Goal: Check status: Check status

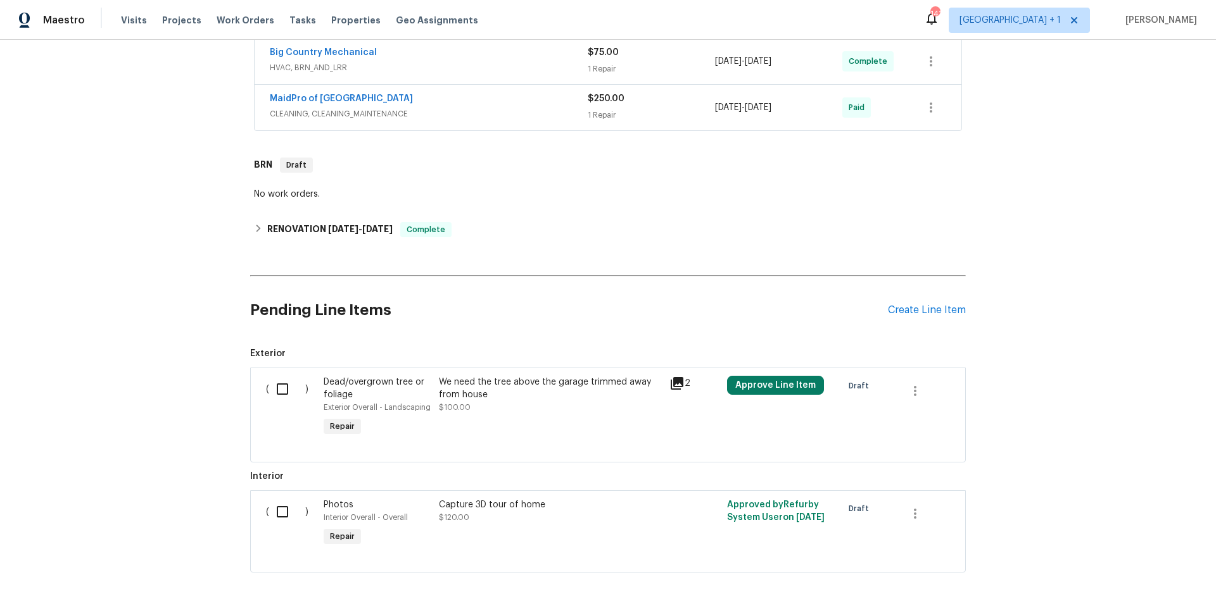
scroll to position [584, 0]
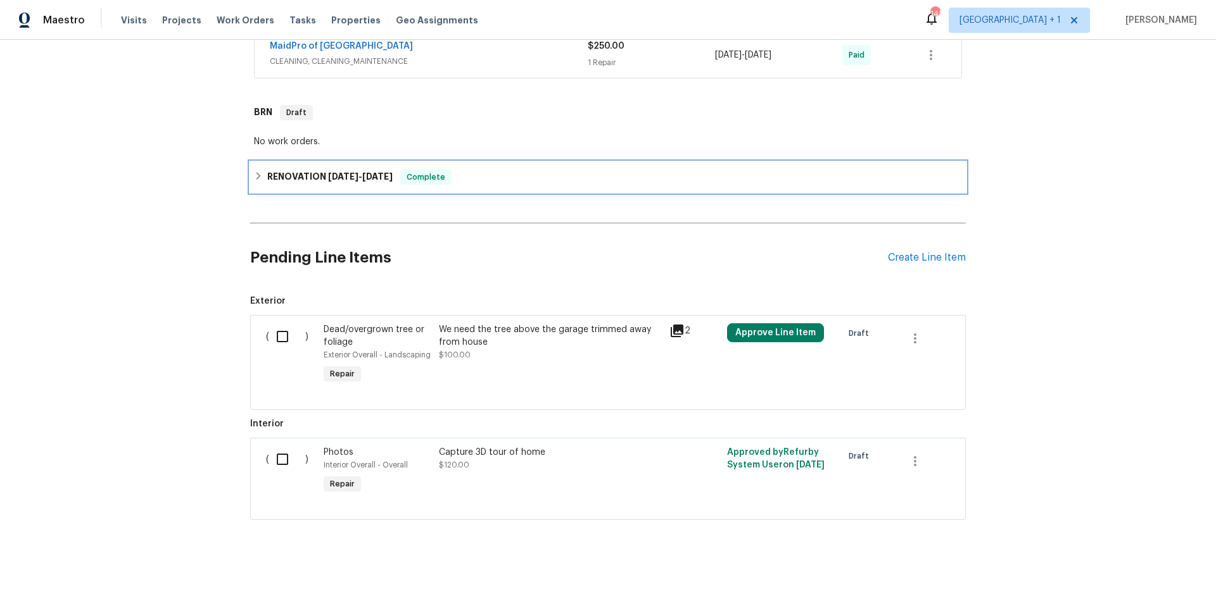
click at [527, 170] on div "RENOVATION [DATE] - [DATE] Complete" at bounding box center [608, 177] width 708 height 15
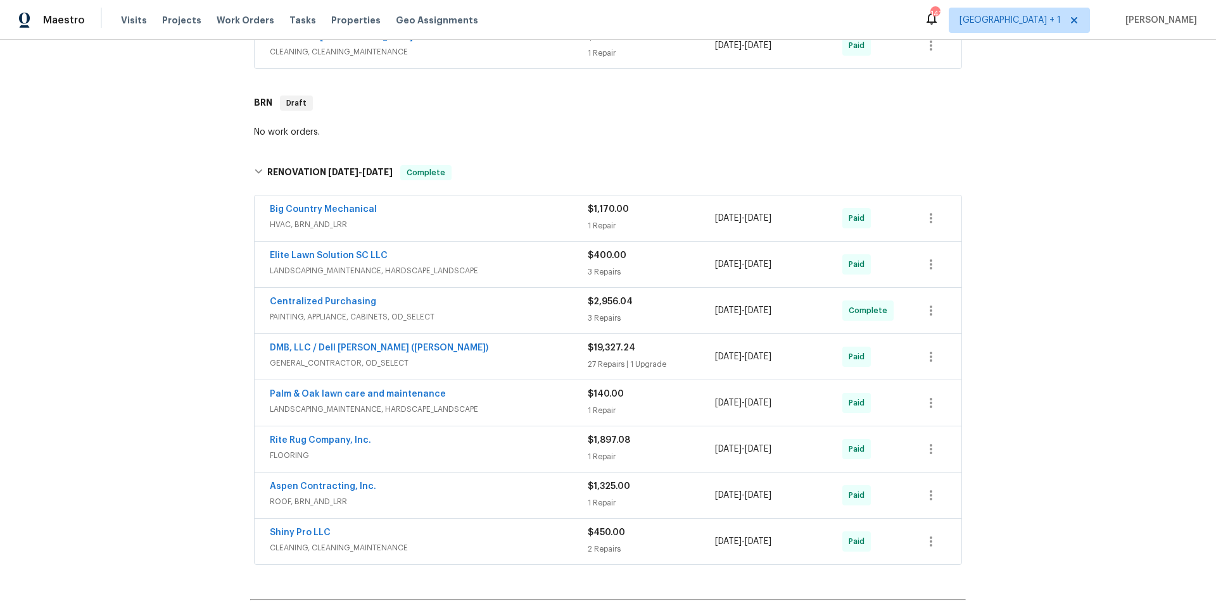
click at [503, 309] on div "Centralized Purchasing" at bounding box center [429, 303] width 318 height 15
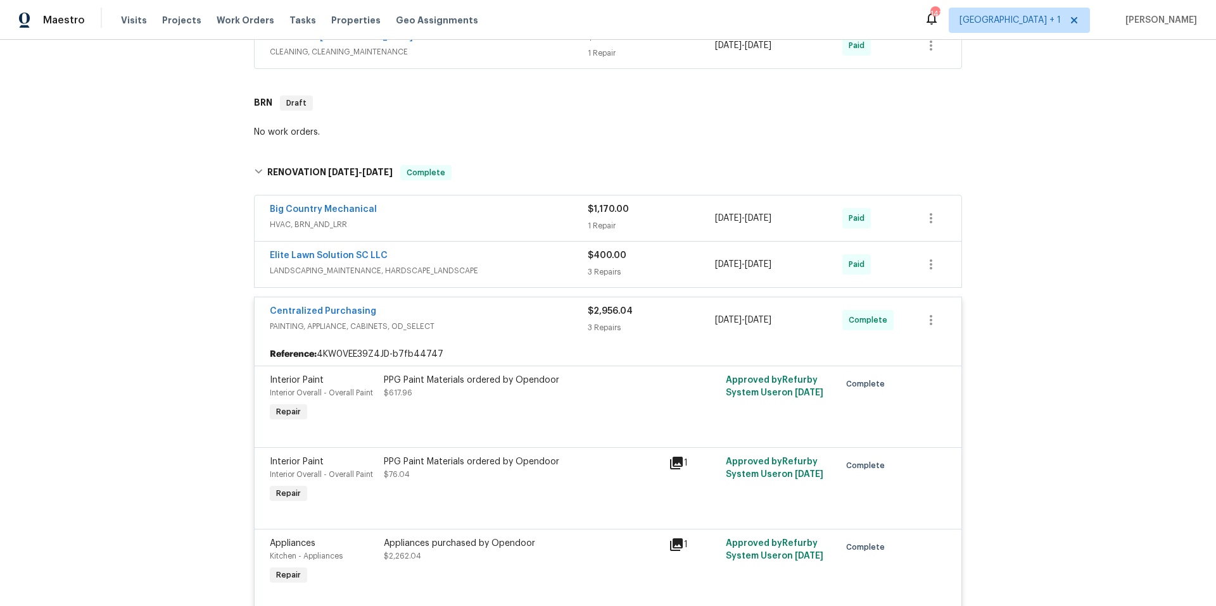
click at [503, 311] on div "Centralized Purchasing" at bounding box center [429, 312] width 318 height 15
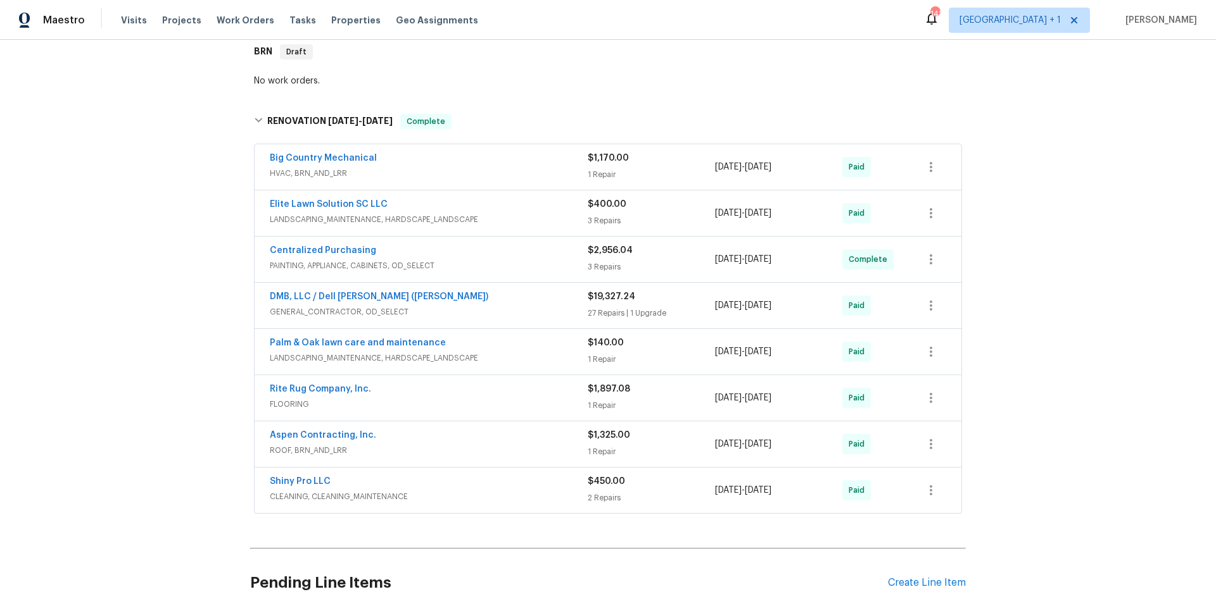
scroll to position [691, 0]
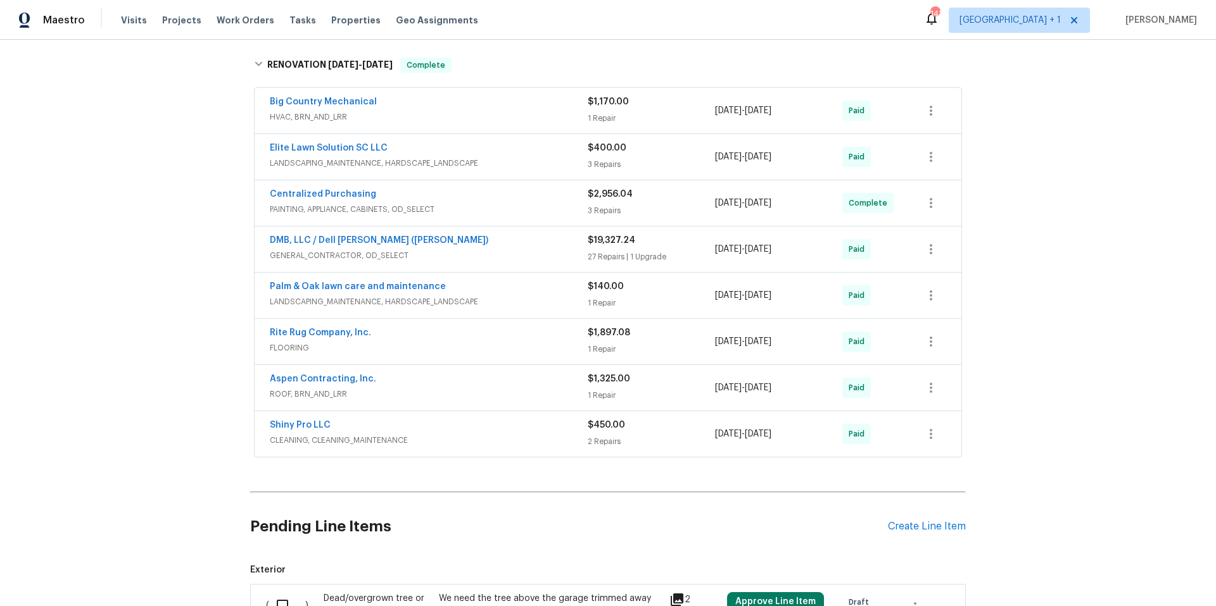
click at [505, 246] on div "DMB, LLC / Dell [PERSON_NAME] ([PERSON_NAME])" at bounding box center [429, 241] width 318 height 15
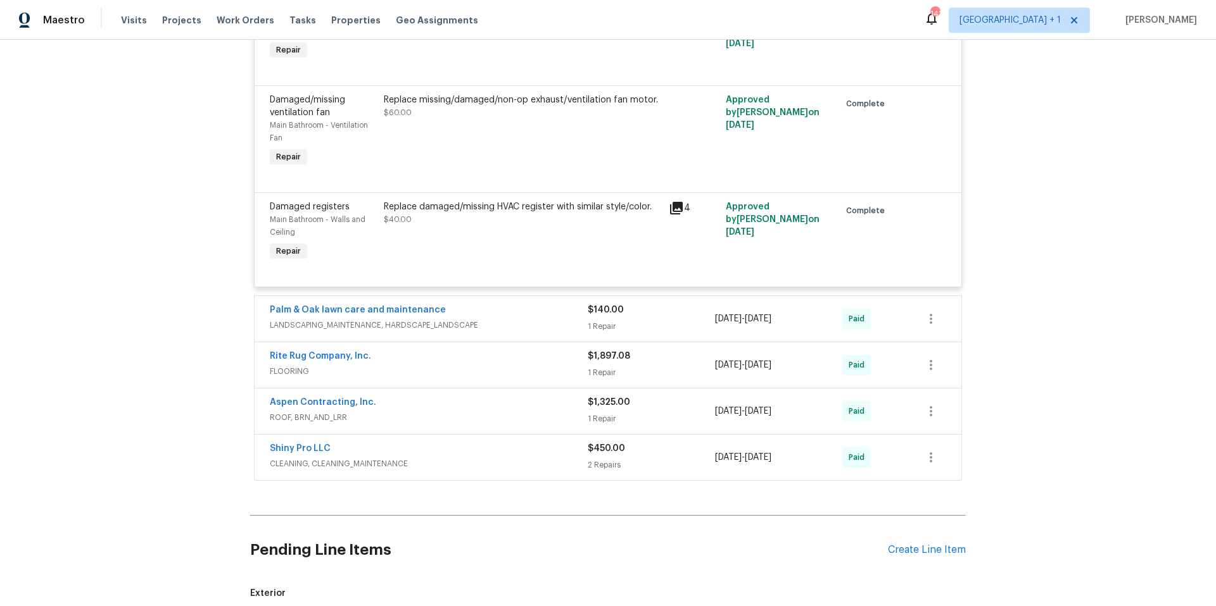
scroll to position [4953, 0]
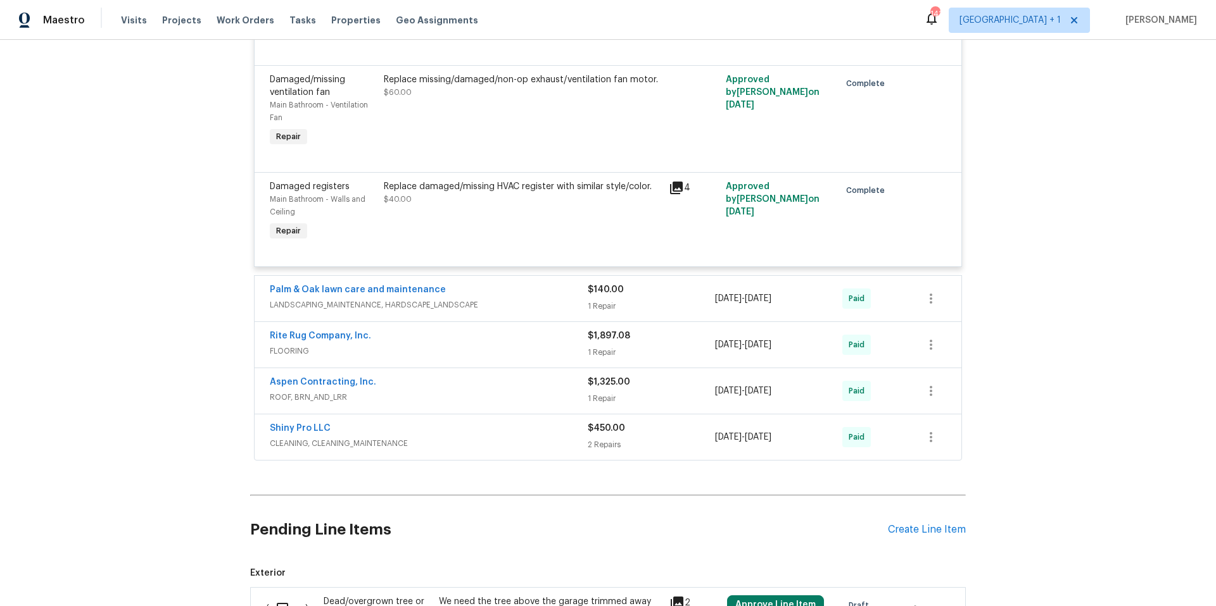
click at [510, 422] on div "Shiny Pro LLC" at bounding box center [429, 429] width 318 height 15
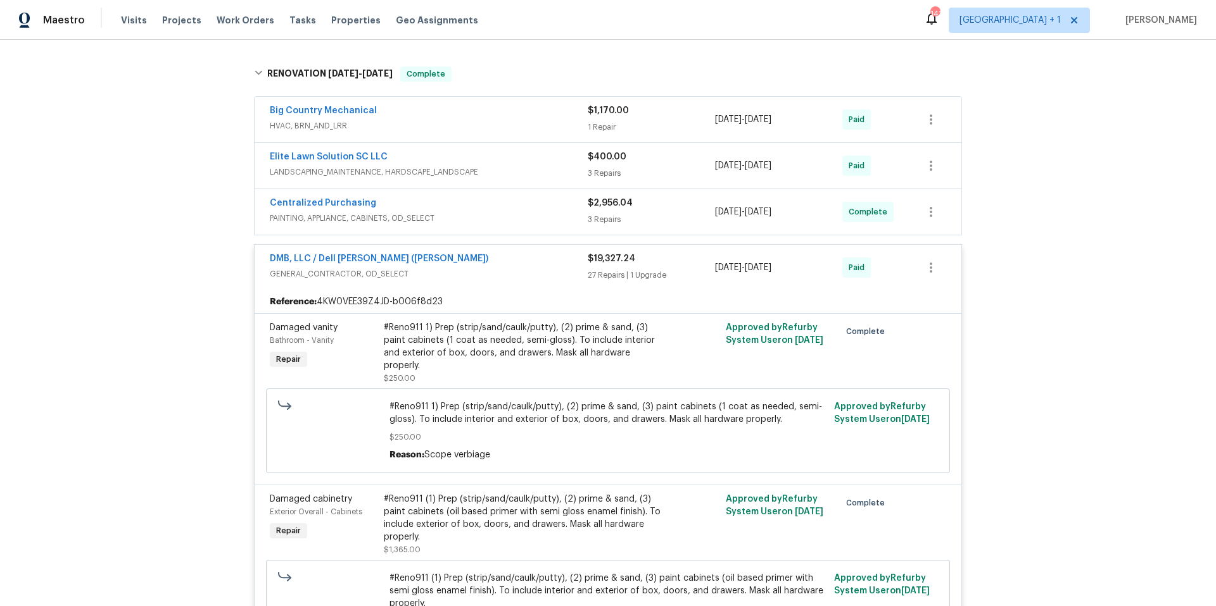
scroll to position [663, 0]
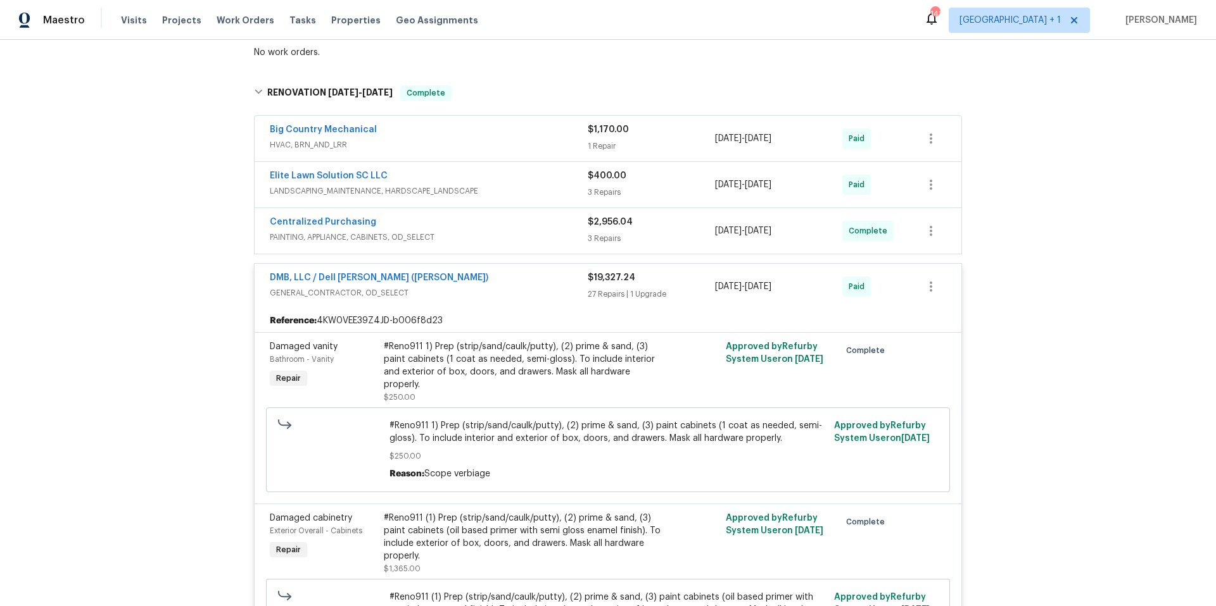
click at [495, 279] on div "DMB, LLC / Dell [PERSON_NAME] ([PERSON_NAME])" at bounding box center [429, 279] width 318 height 15
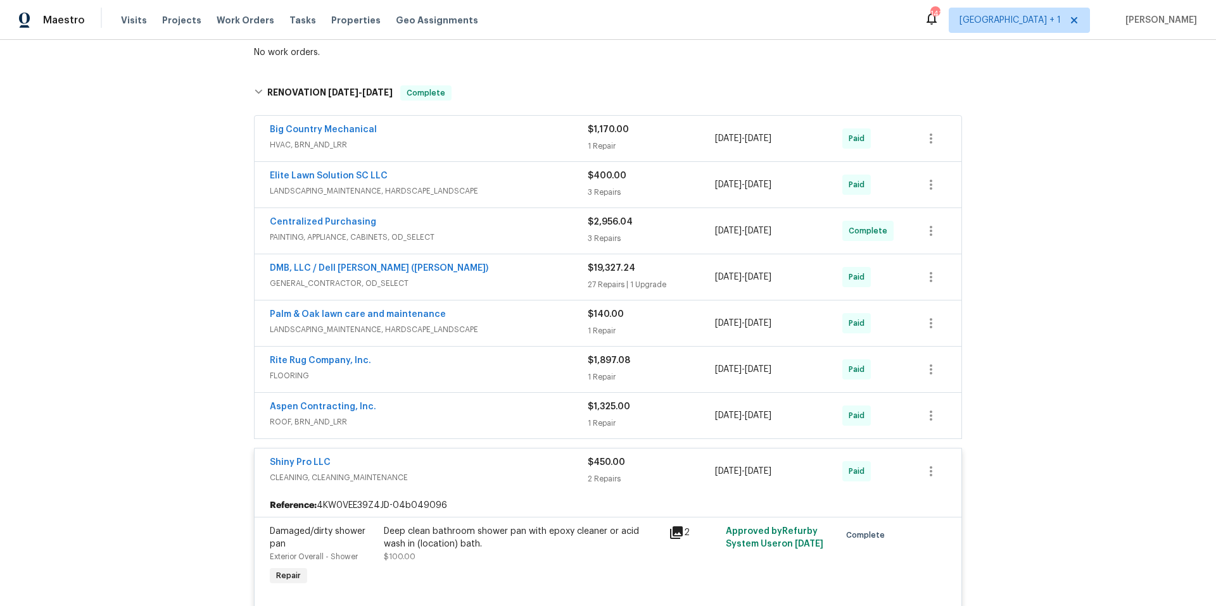
click at [493, 462] on div "Shiny Pro LLC" at bounding box center [429, 463] width 318 height 15
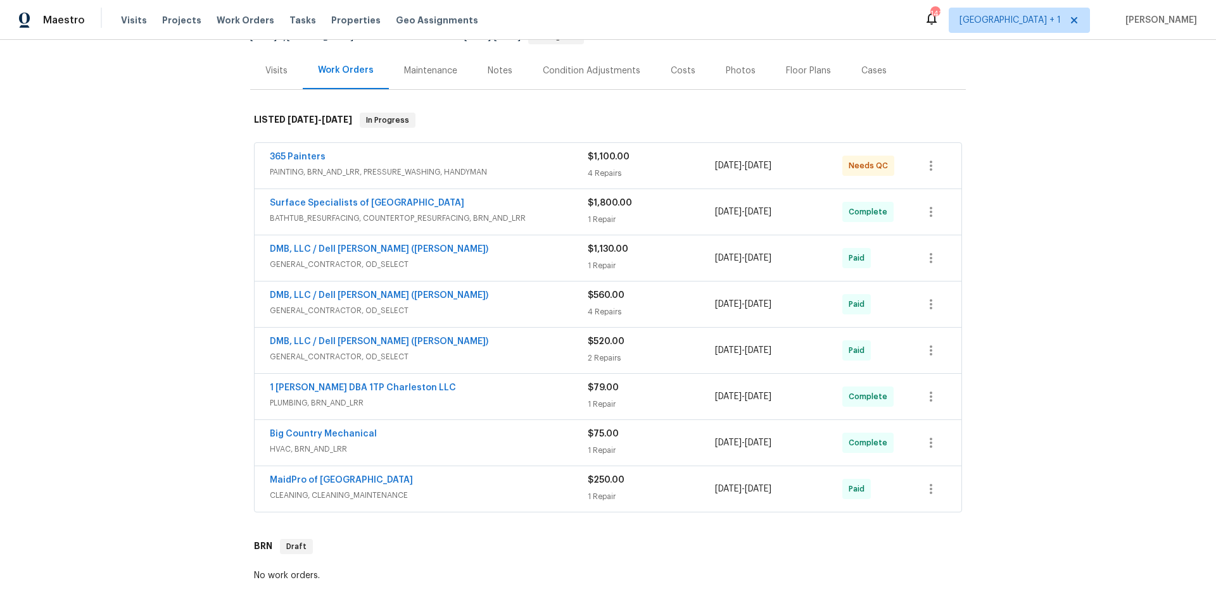
scroll to position [139, 0]
click at [488, 356] on span "GENERAL_CONTRACTOR, OD_SELECT" at bounding box center [429, 358] width 318 height 13
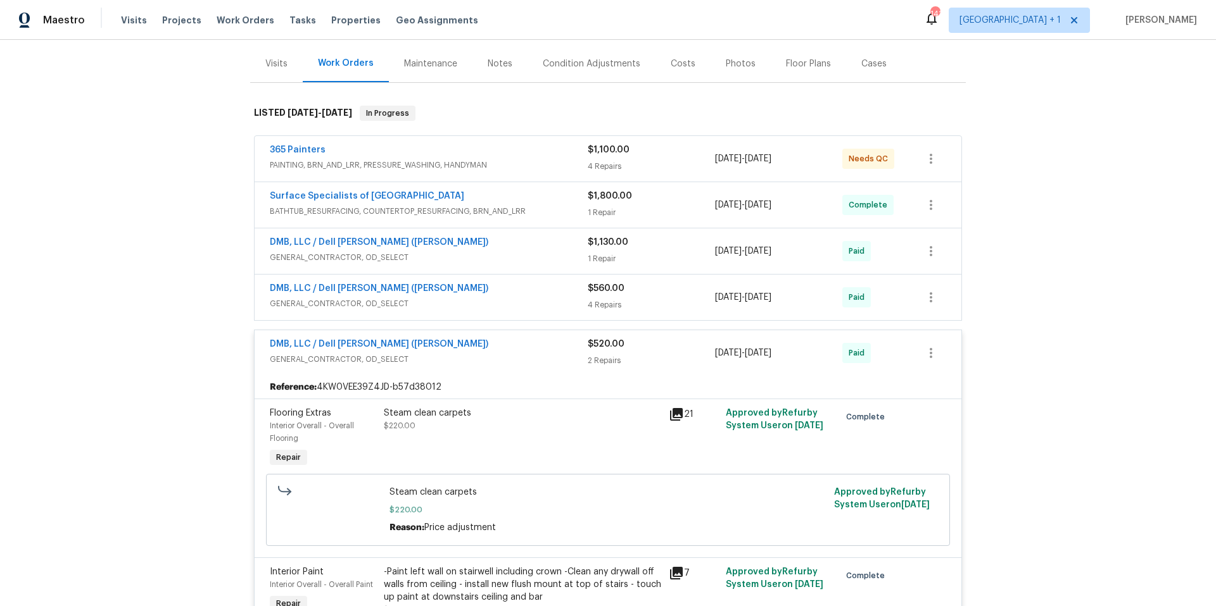
scroll to position [75, 0]
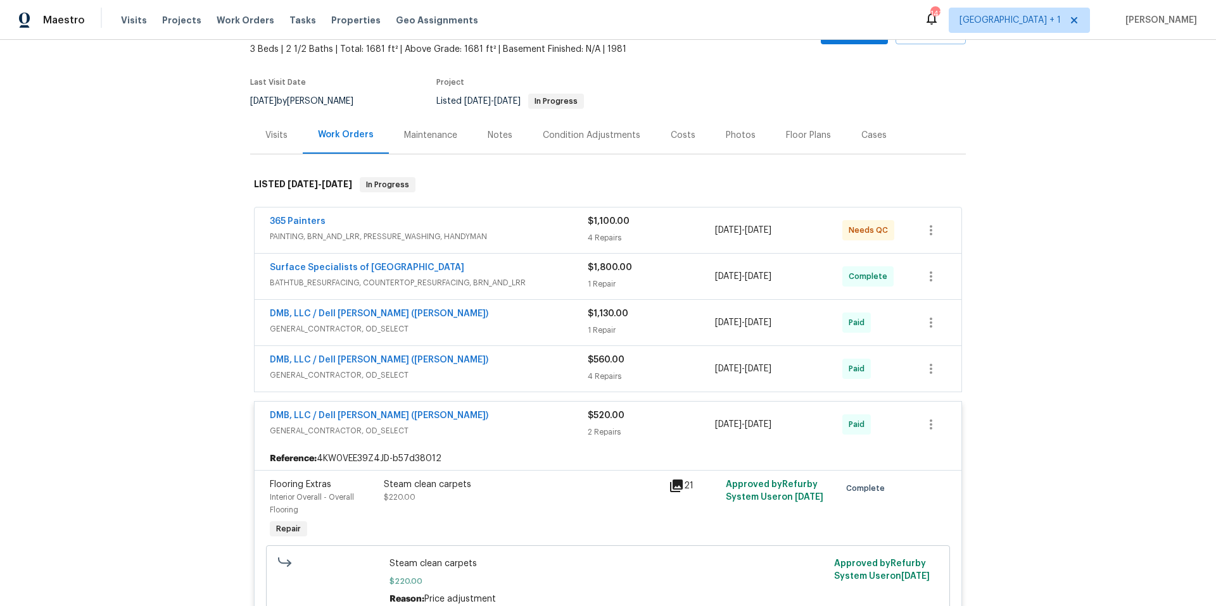
click at [489, 367] on div "DMB, LLC / Dell [PERSON_NAME] ([PERSON_NAME])" at bounding box center [429, 361] width 318 height 15
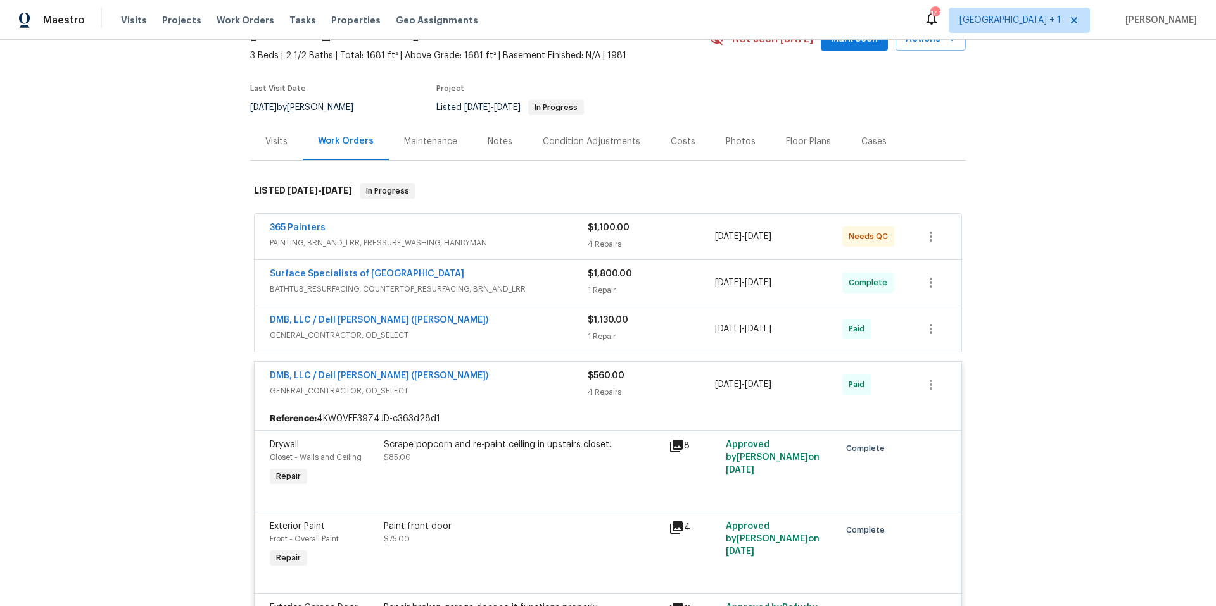
scroll to position [0, 0]
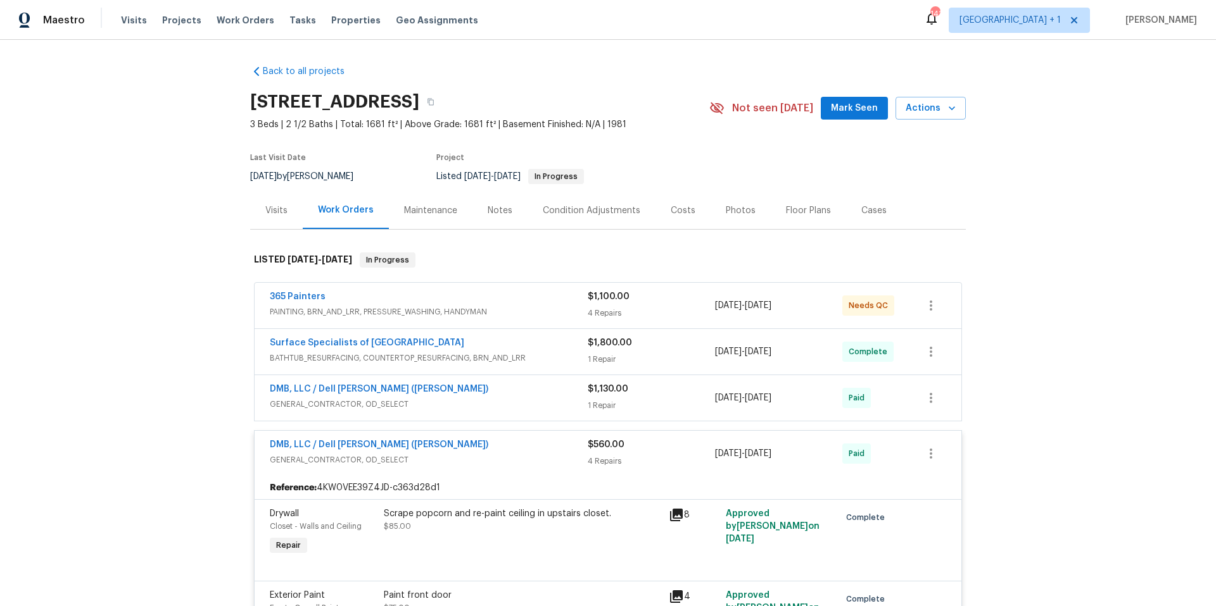
click at [493, 392] on div "DMB, LLC / Dell [PERSON_NAME] ([PERSON_NAME])" at bounding box center [429, 390] width 318 height 15
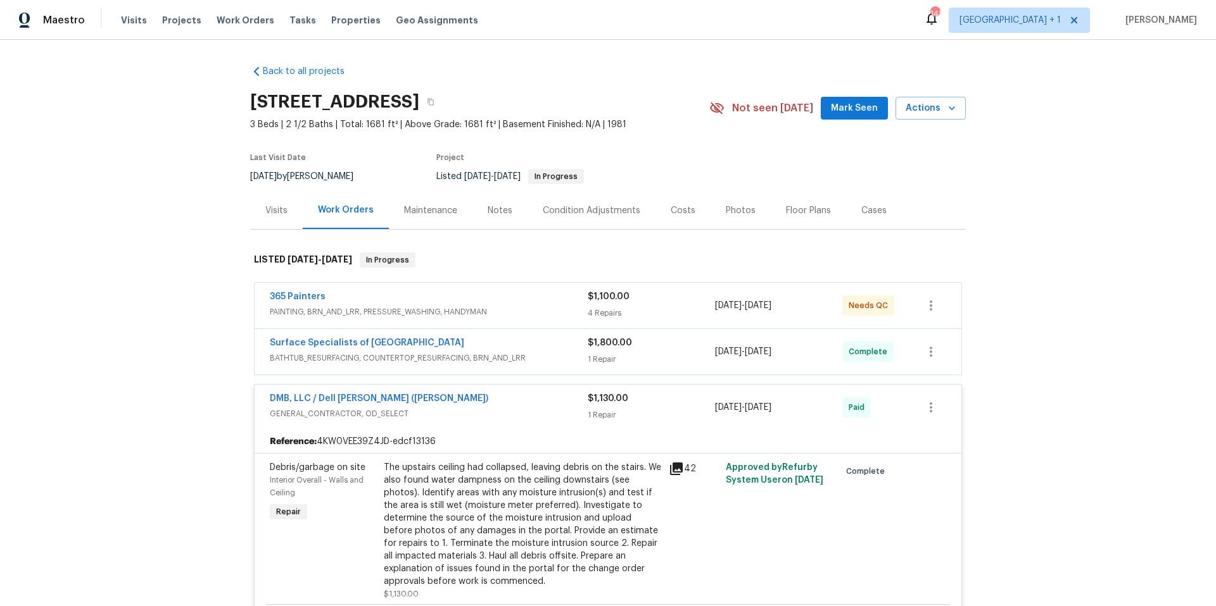
click at [537, 343] on div "Surface Specialists of [GEOGRAPHIC_DATA]" at bounding box center [429, 344] width 318 height 15
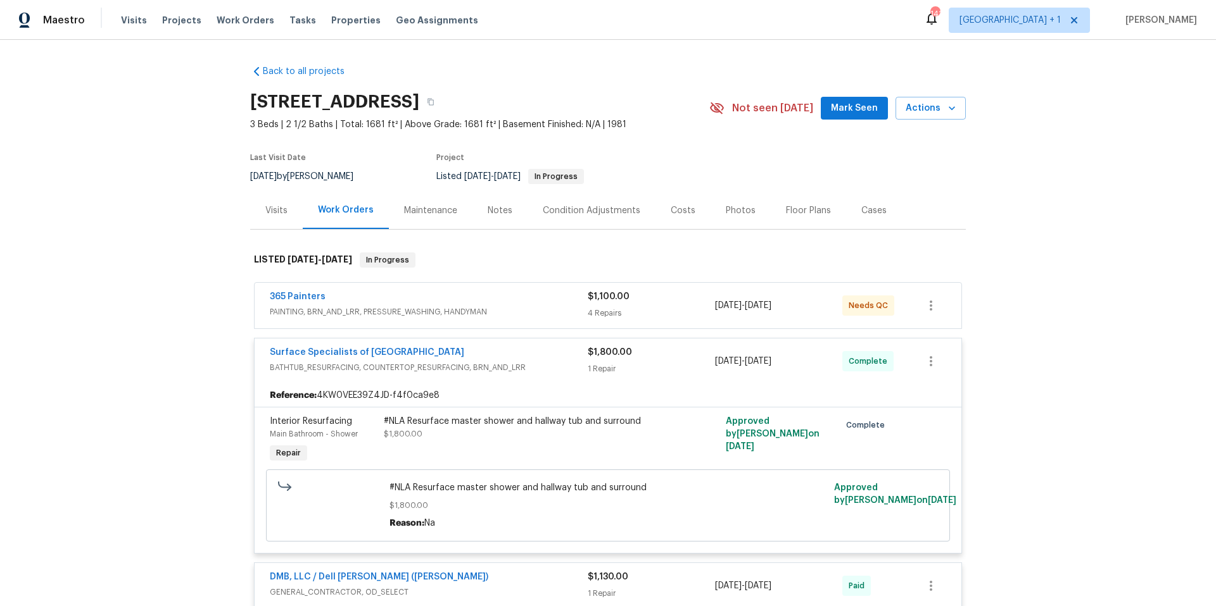
click at [540, 297] on div "365 Painters" at bounding box center [429, 298] width 318 height 15
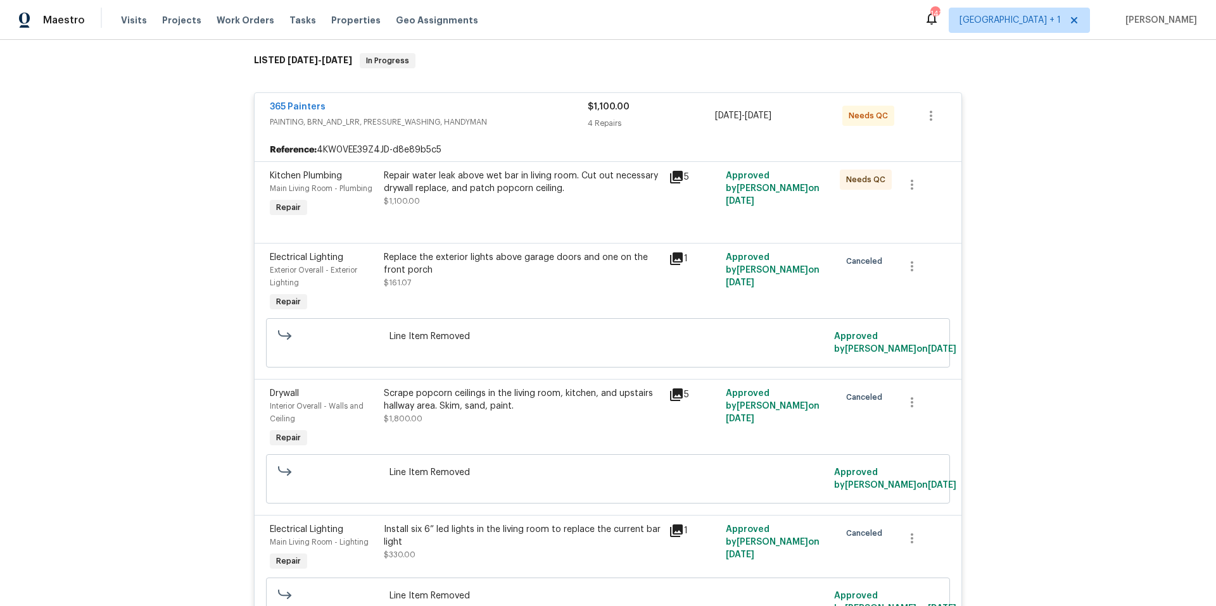
scroll to position [177, 0]
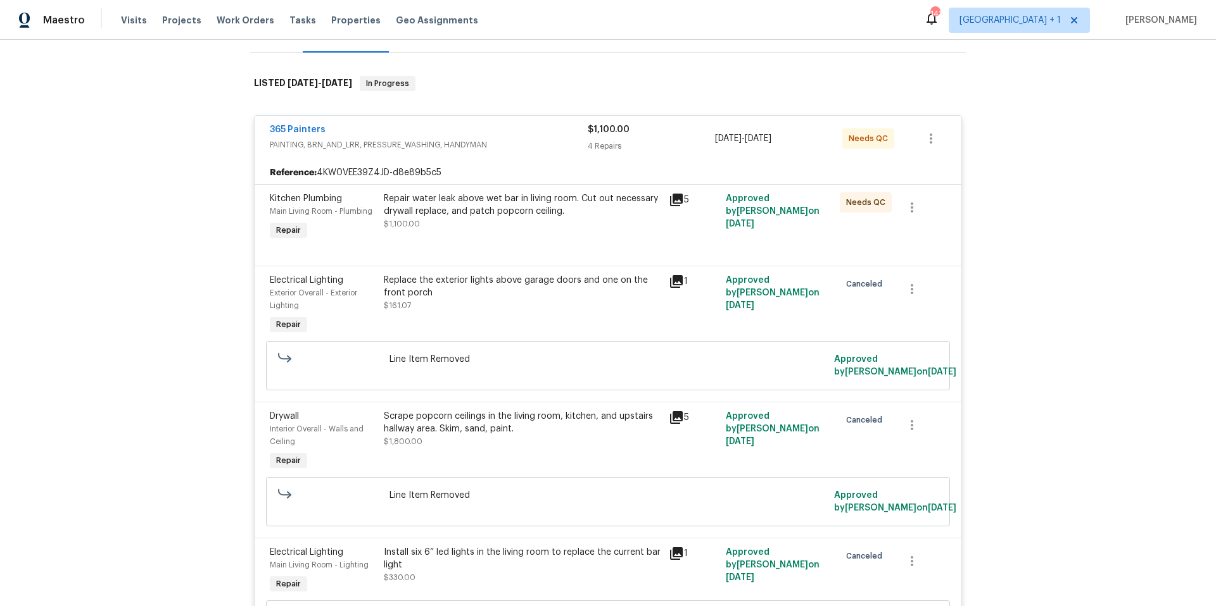
click at [675, 201] on icon at bounding box center [676, 199] width 15 height 15
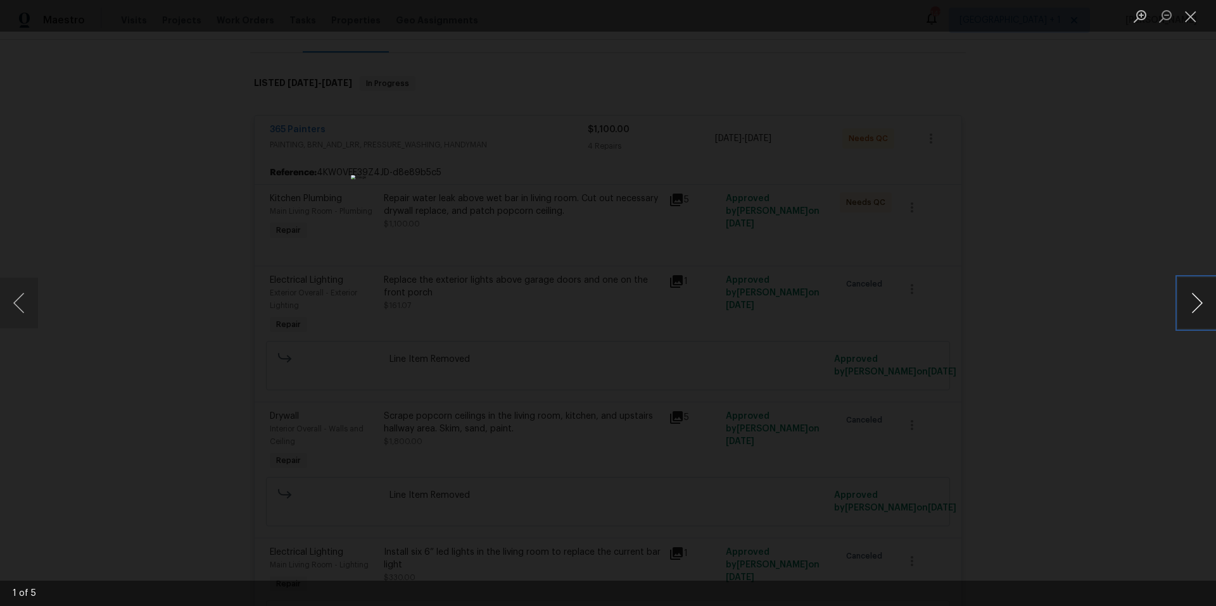
click at [1188, 306] on button "Next image" at bounding box center [1197, 303] width 38 height 51
click at [1188, 19] on button "Close lightbox" at bounding box center [1190, 16] width 25 height 22
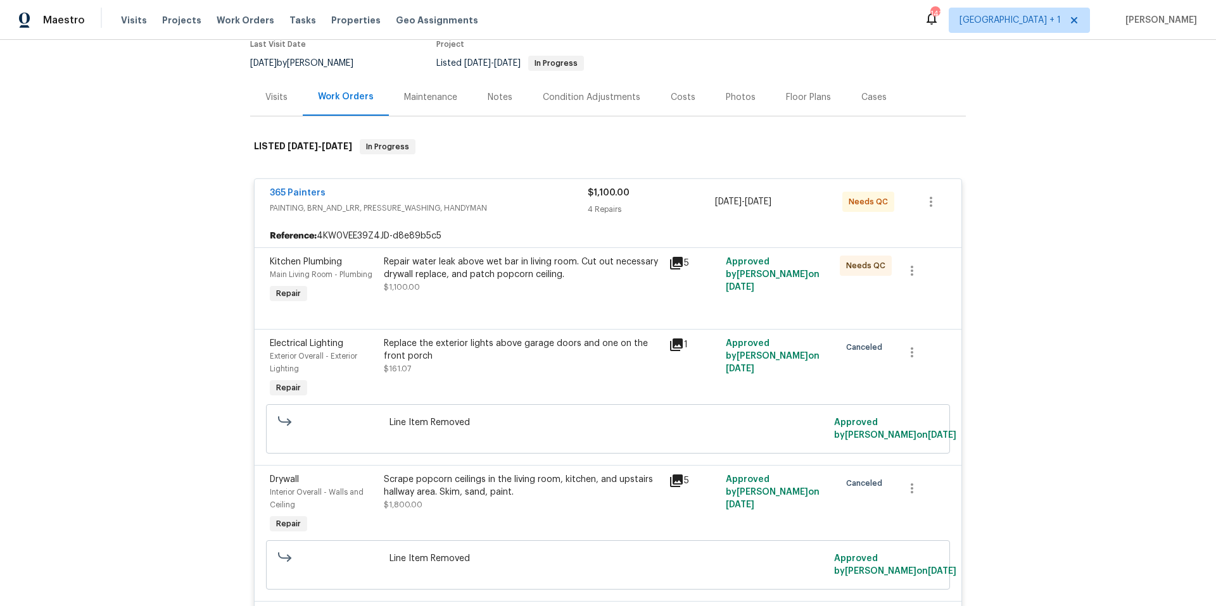
scroll to position [0, 0]
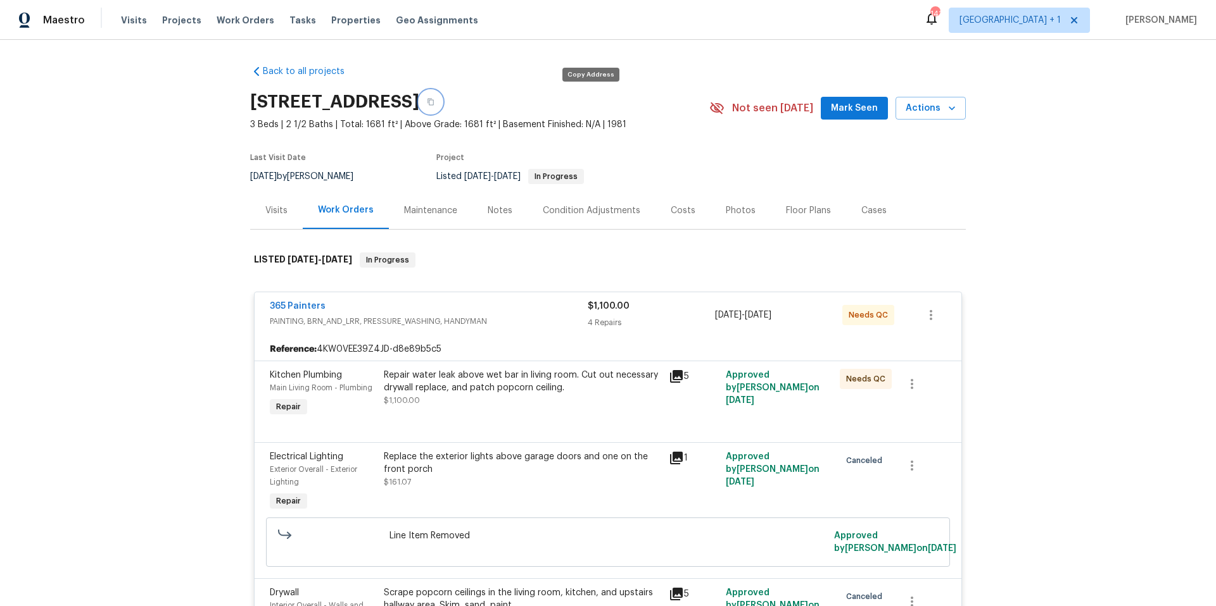
click at [434, 102] on icon "button" at bounding box center [431, 102] width 8 height 8
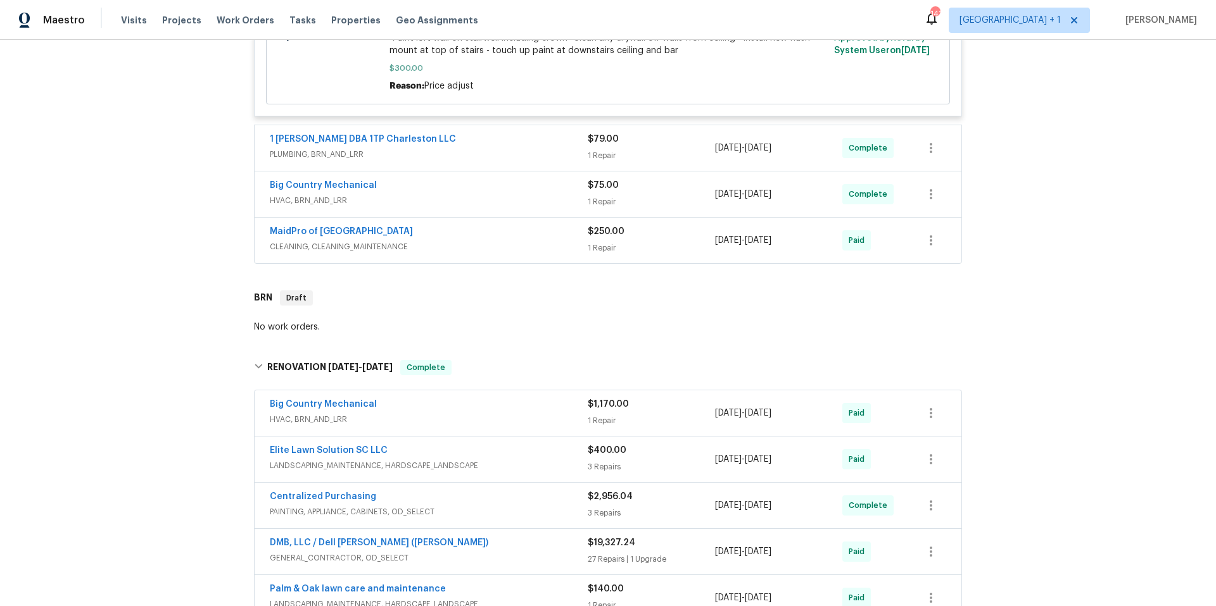
scroll to position [2441, 0]
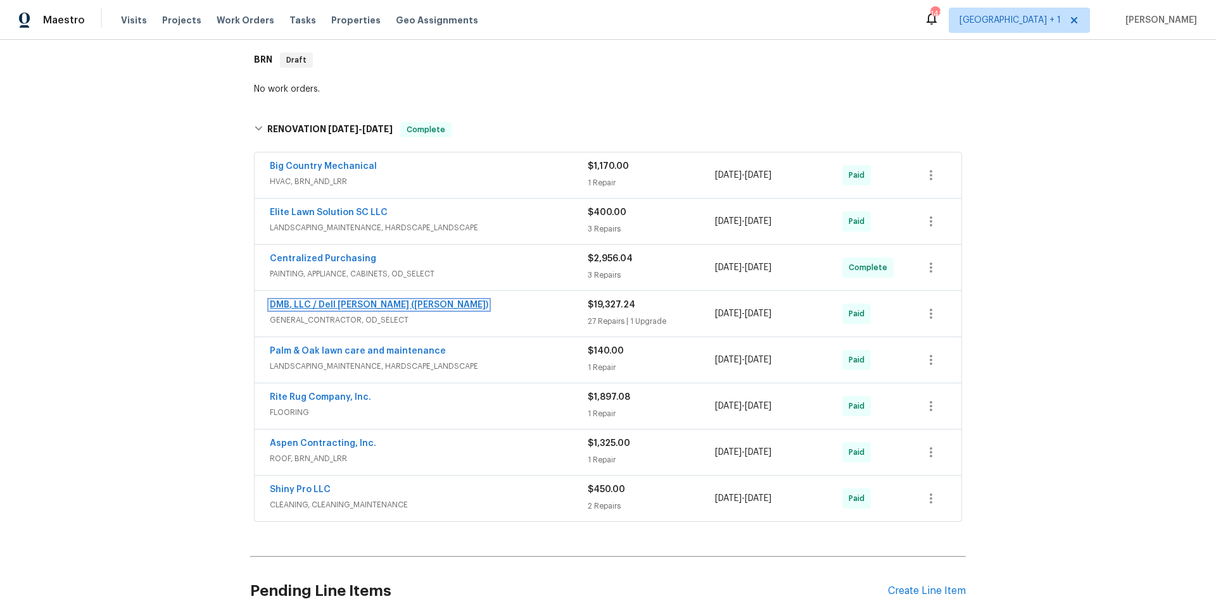
click at [365, 310] on link "DMB, LLC / Dell [PERSON_NAME] ([PERSON_NAME])" at bounding box center [379, 305] width 218 height 9
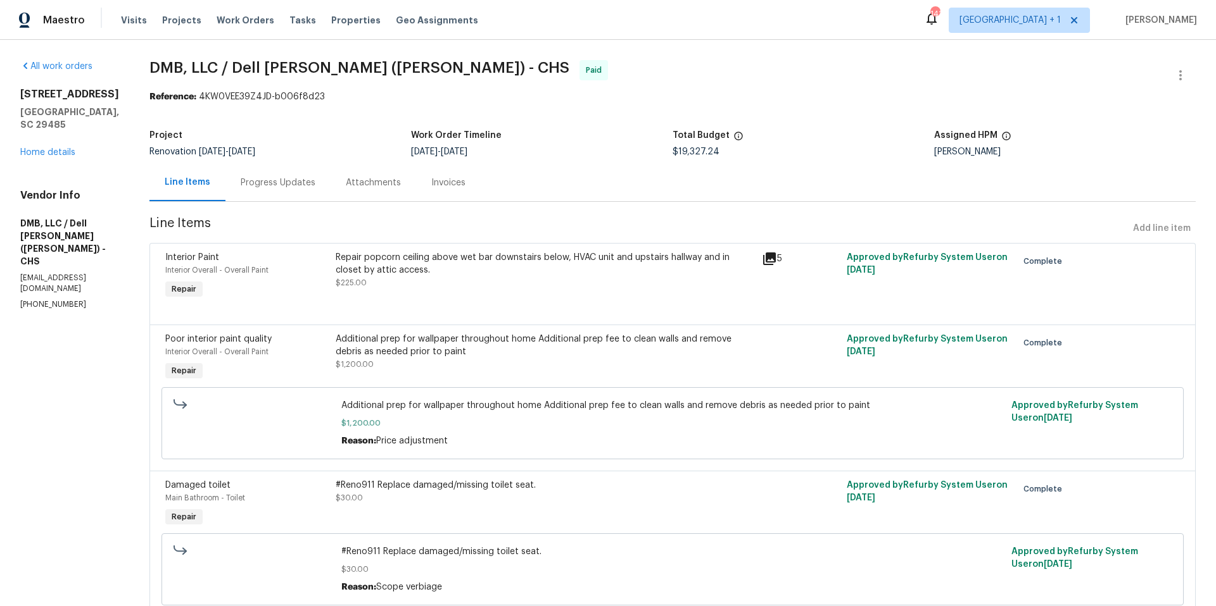
click at [264, 181] on div "Progress Updates" at bounding box center [278, 183] width 75 height 13
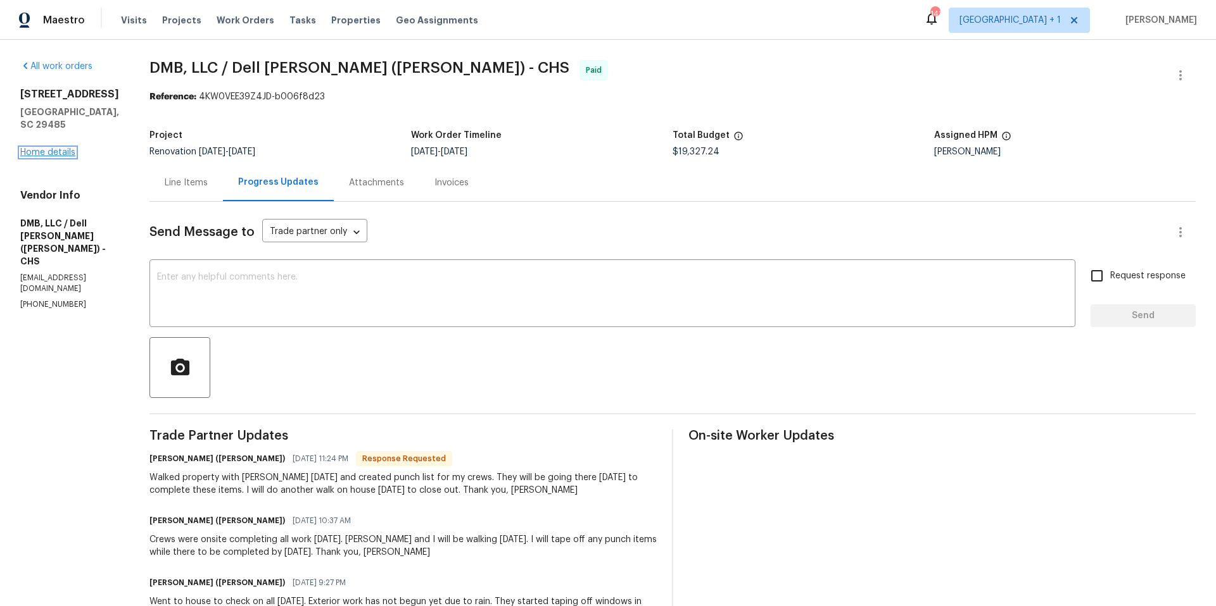
click at [61, 151] on link "Home details" at bounding box center [47, 152] width 55 height 9
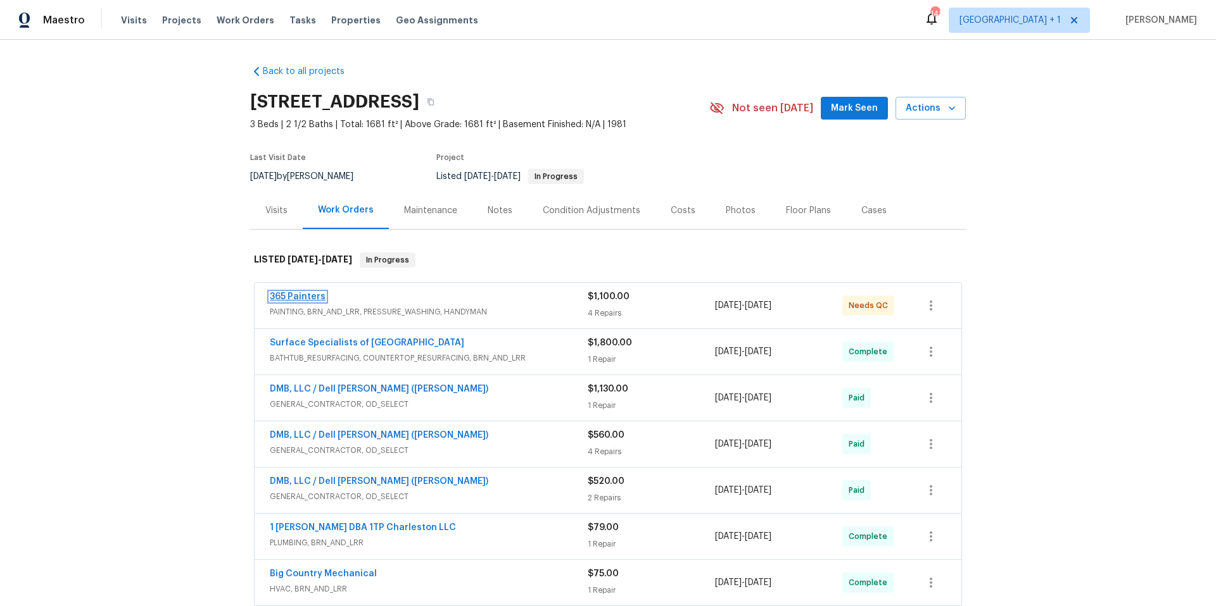
click at [289, 294] on link "365 Painters" at bounding box center [298, 296] width 56 height 9
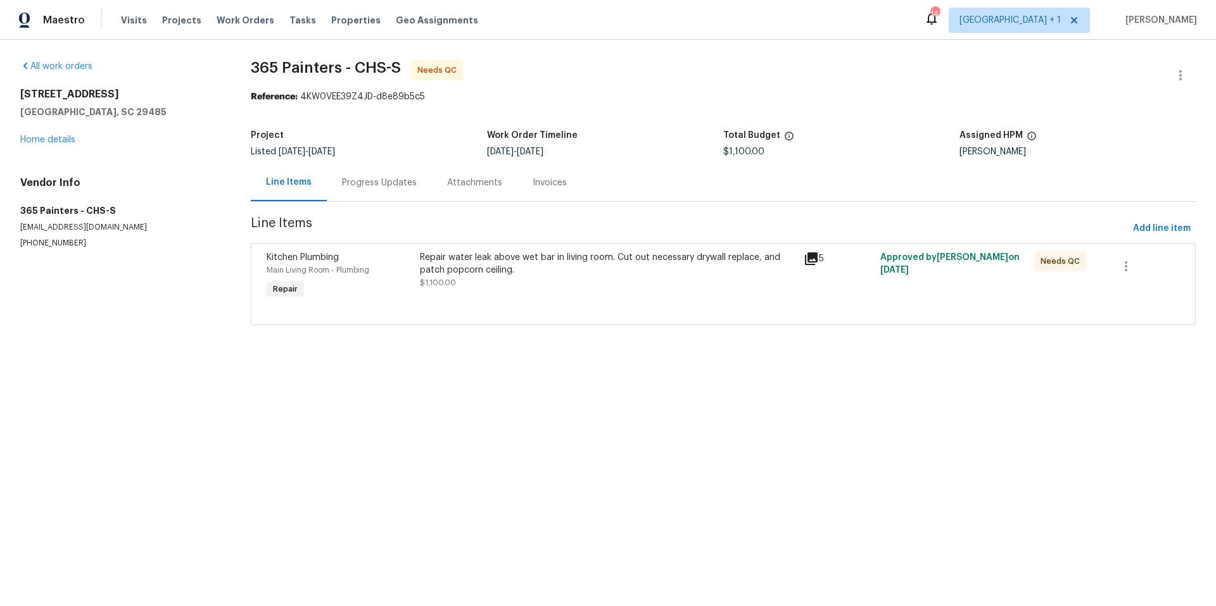
click at [736, 260] on div "Repair water leak above wet bar in living room. Cut out necessary drywall repla…" at bounding box center [608, 263] width 376 height 25
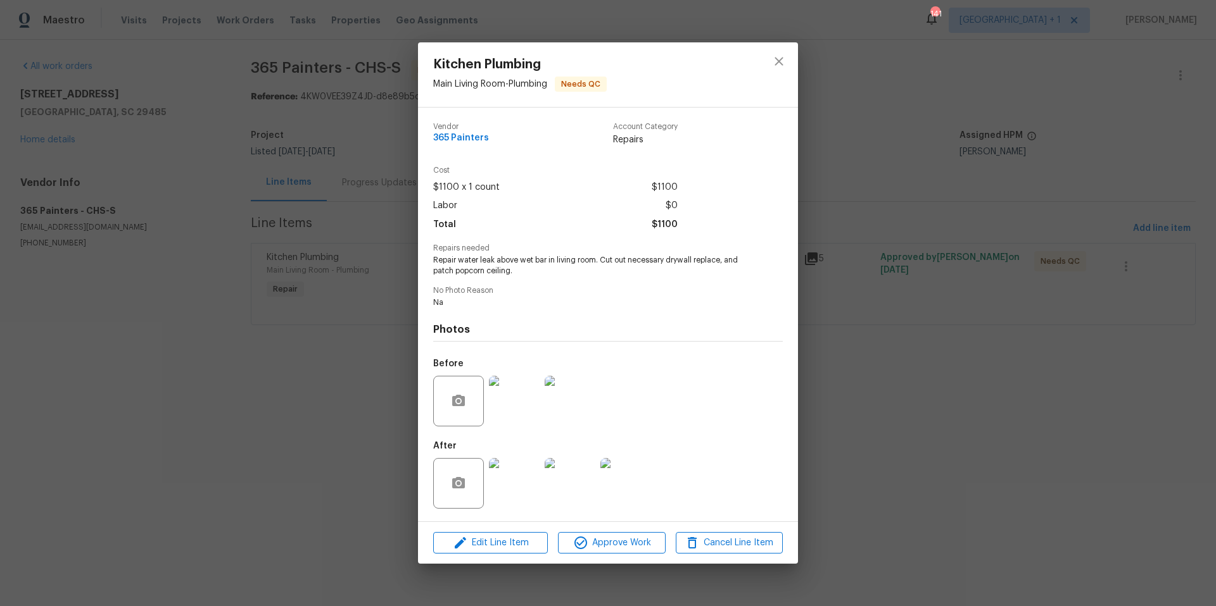
click at [522, 496] on img at bounding box center [514, 483] width 51 height 51
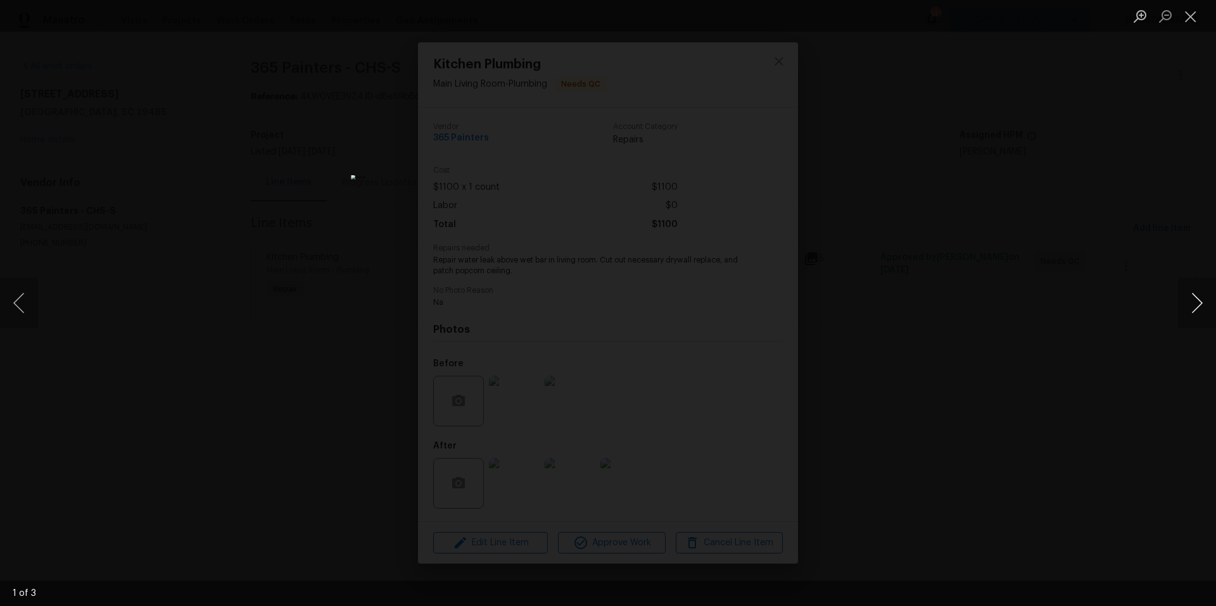
click at [1195, 313] on button "Next image" at bounding box center [1197, 303] width 38 height 51
click at [1190, 16] on button "Close lightbox" at bounding box center [1190, 16] width 25 height 22
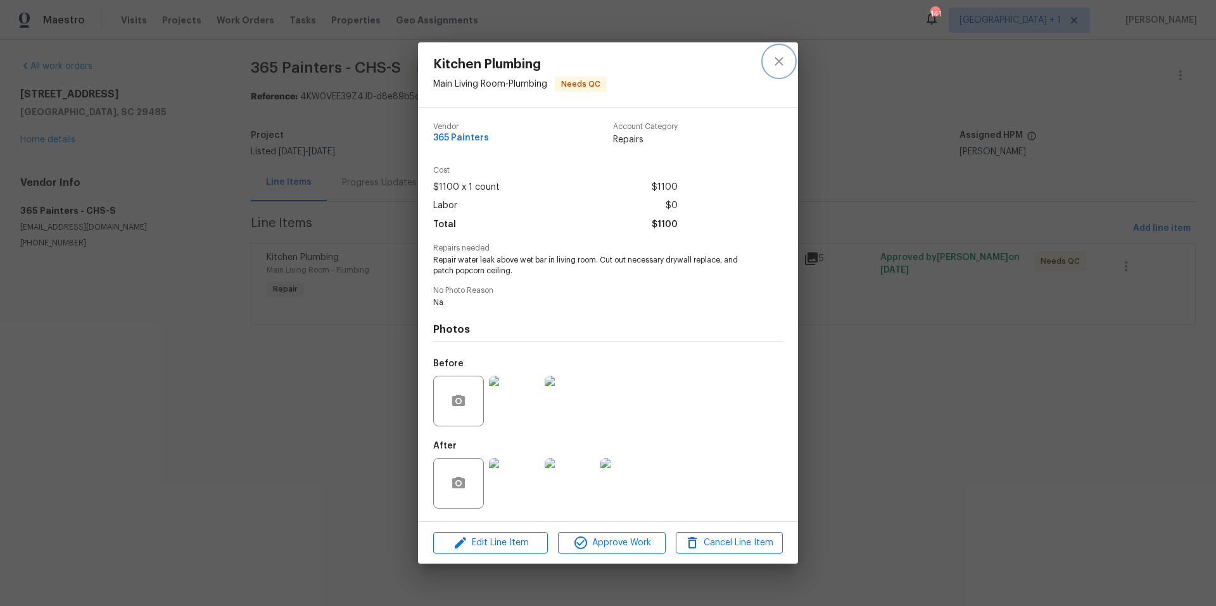
click at [779, 58] on icon "close" at bounding box center [778, 61] width 15 height 15
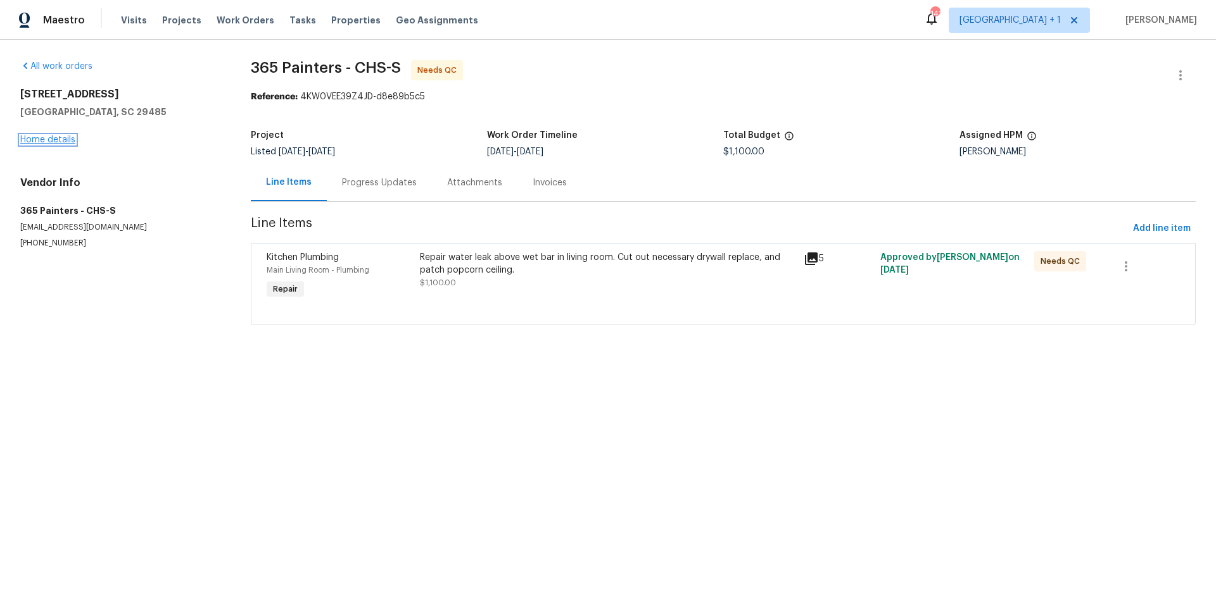
click at [46, 139] on link "Home details" at bounding box center [47, 139] width 55 height 9
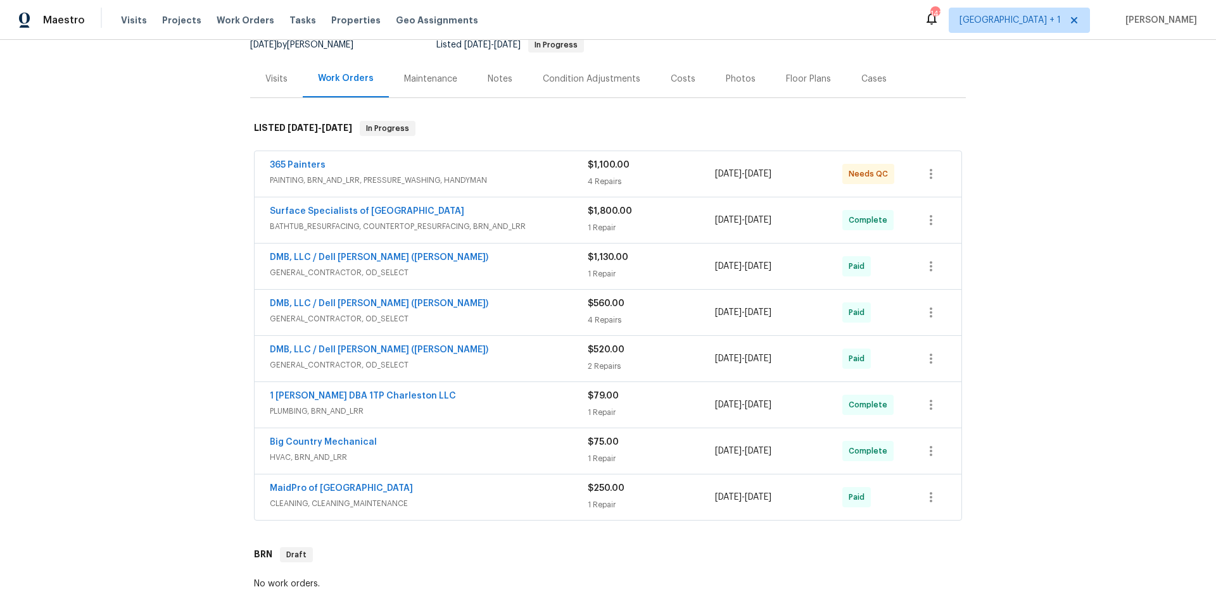
scroll to position [219, 0]
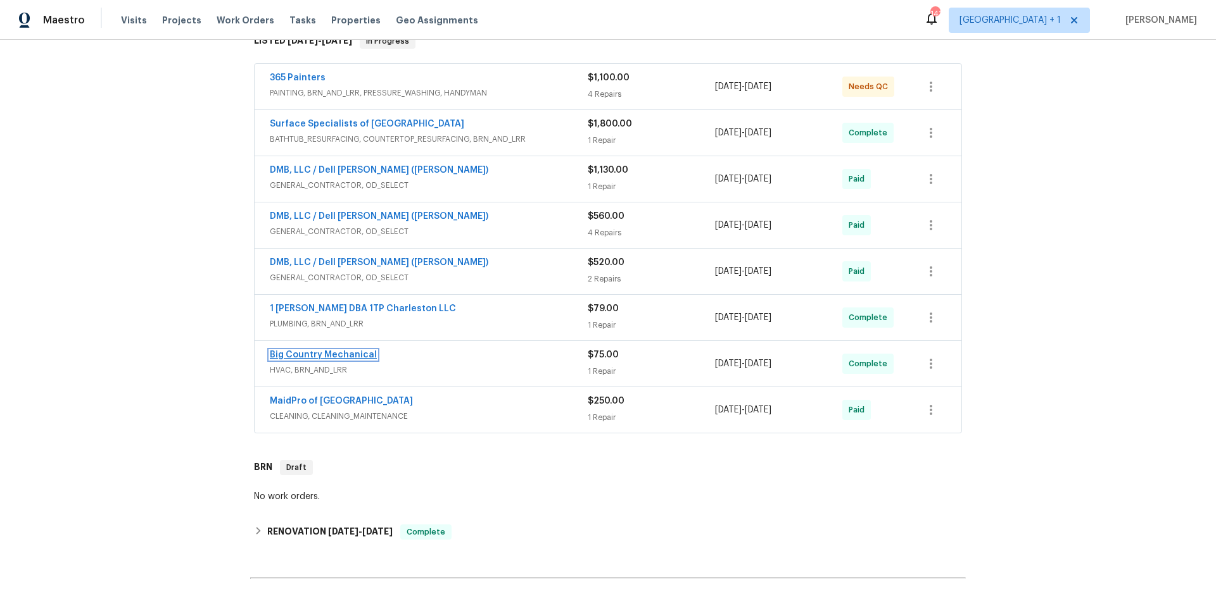
click at [349, 353] on link "Big Country Mechanical" at bounding box center [323, 355] width 107 height 9
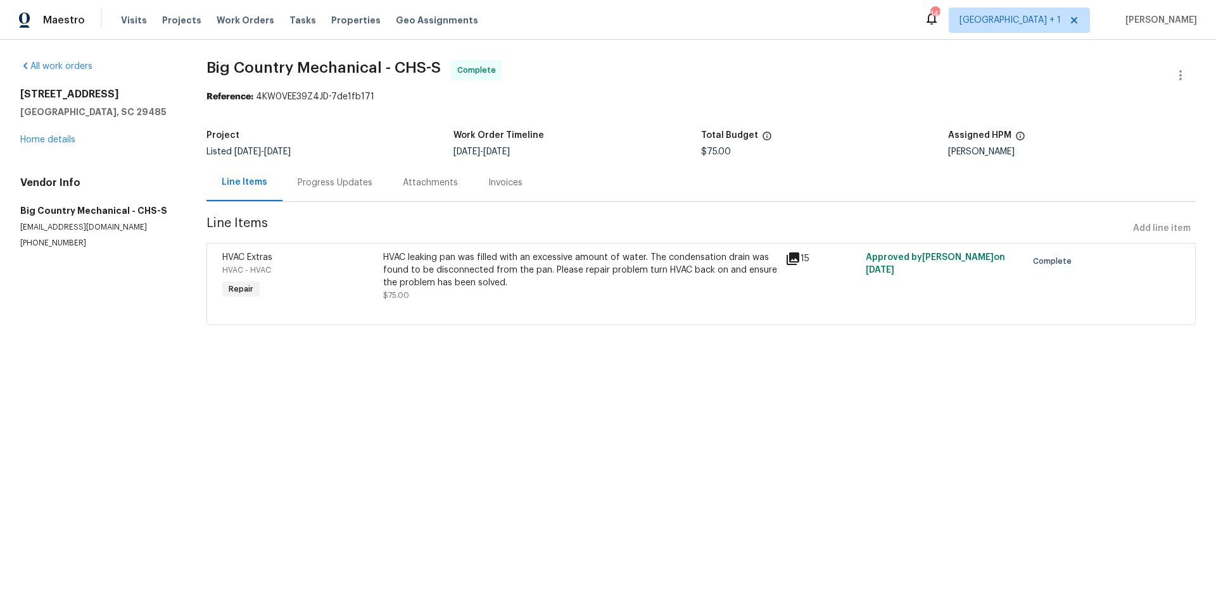
click at [328, 188] on div "Progress Updates" at bounding box center [335, 183] width 75 height 13
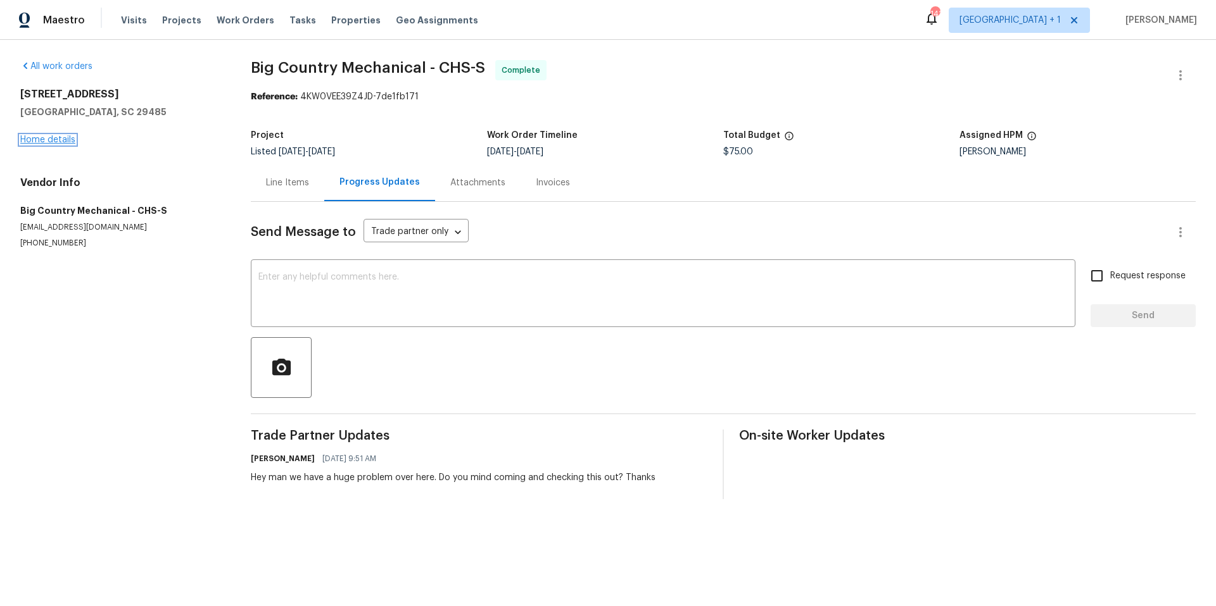
click at [44, 137] on link "Home details" at bounding box center [47, 139] width 55 height 9
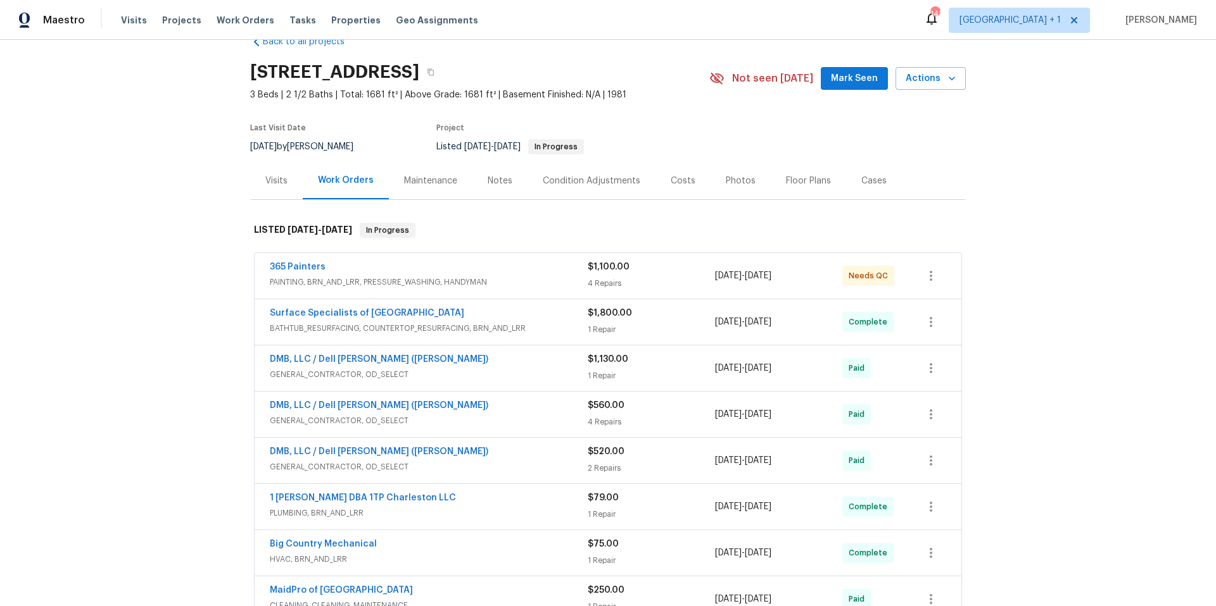
scroll to position [44, 0]
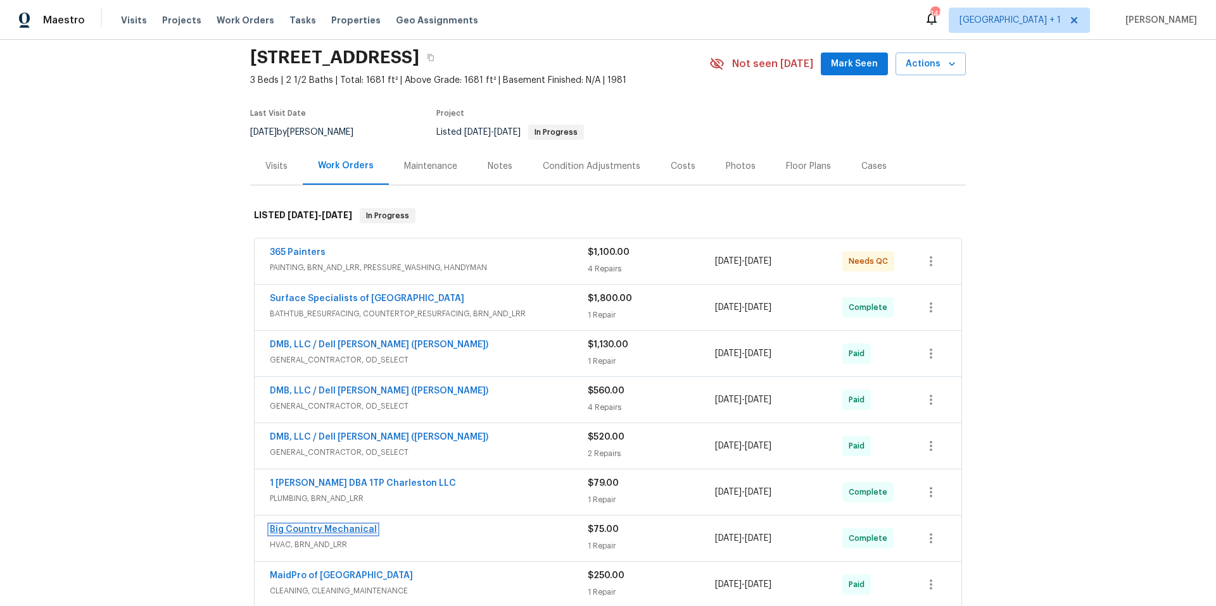
click at [340, 530] on link "Big Country Mechanical" at bounding box center [323, 529] width 107 height 9
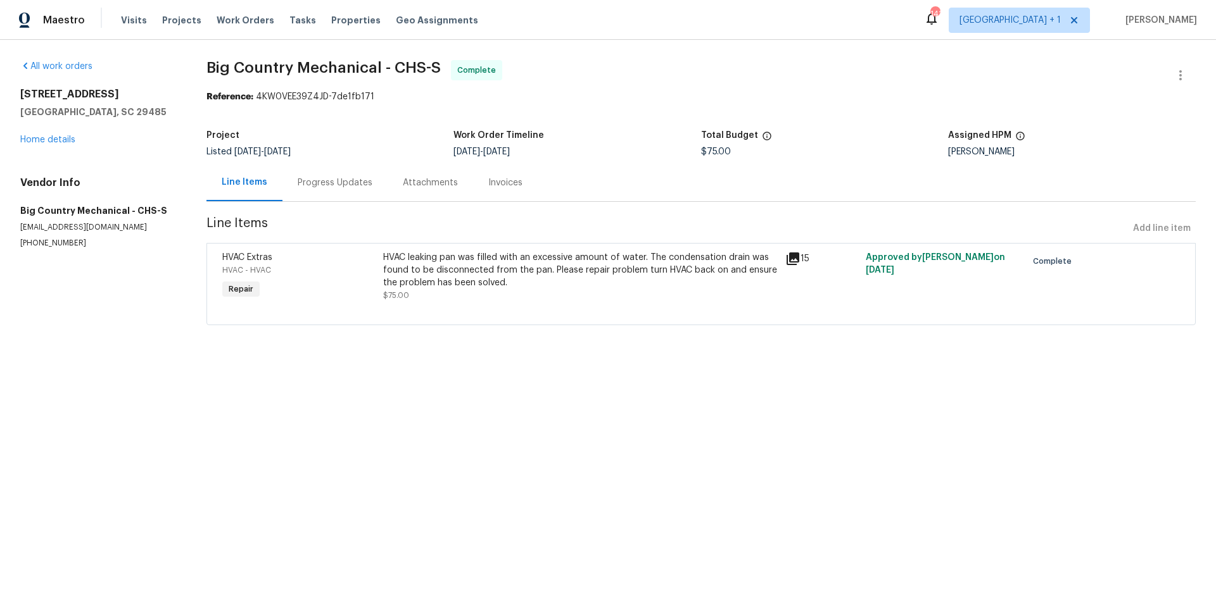
click at [789, 263] on icon at bounding box center [792, 258] width 15 height 15
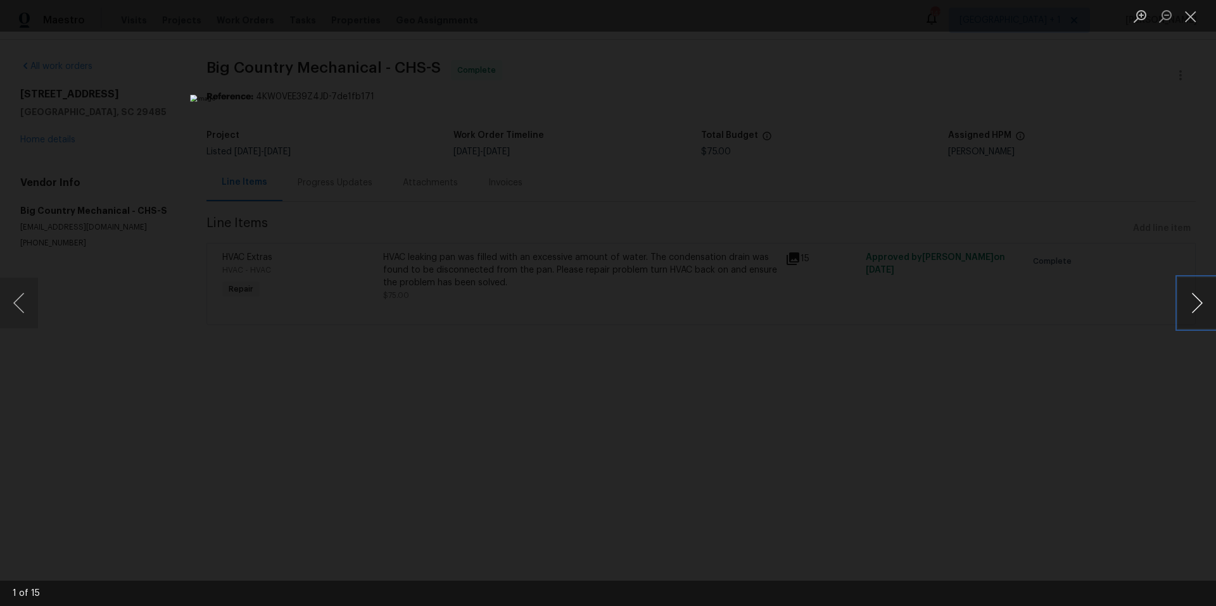
click at [1202, 309] on button "Next image" at bounding box center [1197, 303] width 38 height 51
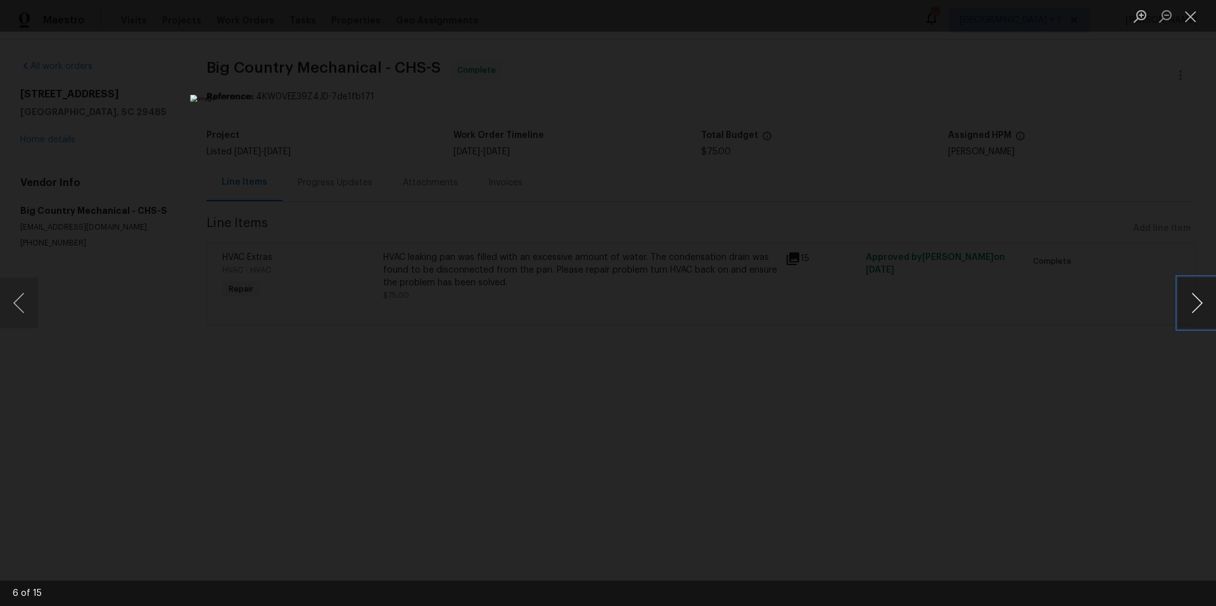
click at [1202, 309] on button "Next image" at bounding box center [1197, 303] width 38 height 51
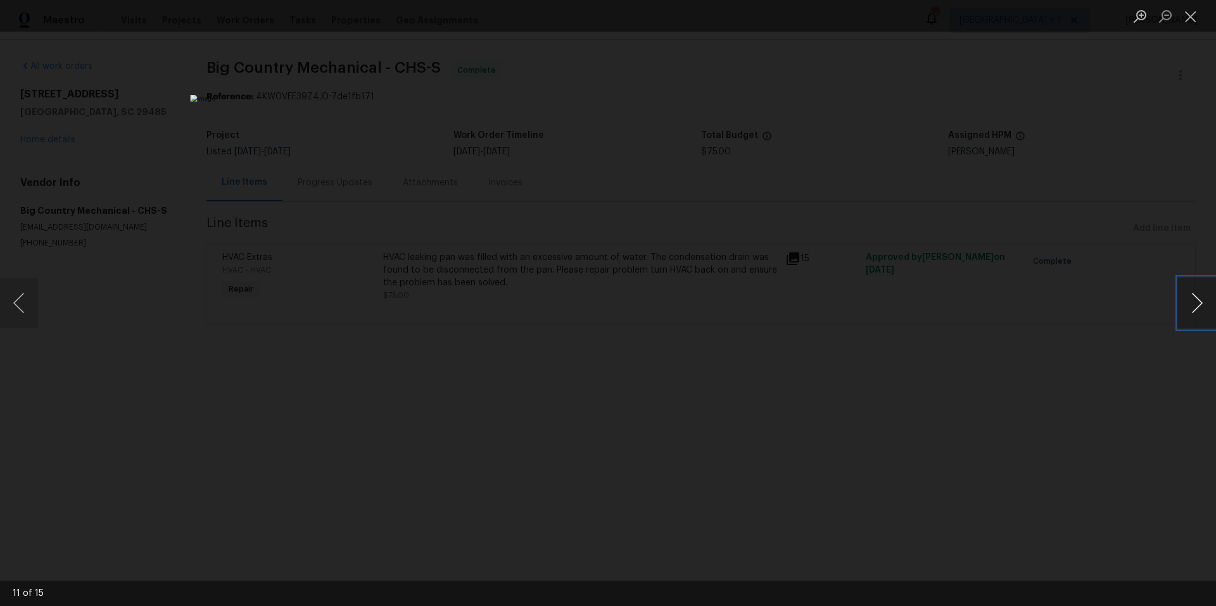
click at [1202, 309] on button "Next image" at bounding box center [1197, 303] width 38 height 51
click at [1191, 18] on button "Close lightbox" at bounding box center [1190, 16] width 25 height 22
